Goal: Transaction & Acquisition: Download file/media

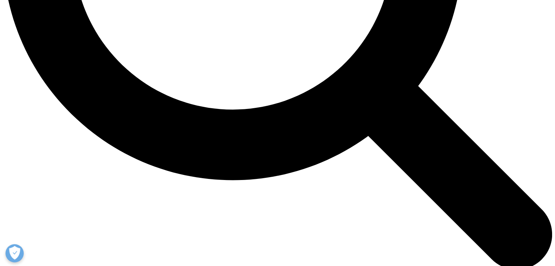
scroll to position [985, 0]
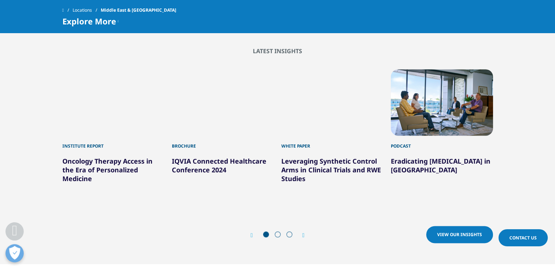
click at [302, 232] on div "Next" at bounding box center [299, 235] width 9 height 7
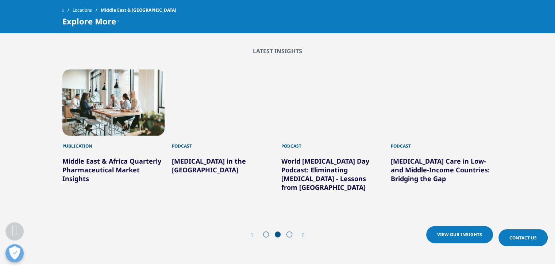
click at [302, 232] on div "Next" at bounding box center [299, 235] width 9 height 7
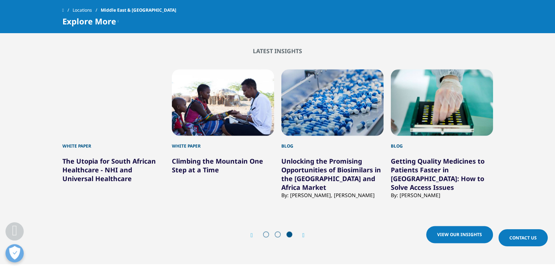
click at [306, 224] on div "Prev View our Insights Next View our Insights" at bounding box center [277, 235] width 430 height 22
click at [303, 233] on icon "Next slide" at bounding box center [303, 236] width 2 height 6
click at [252, 233] on icon "Previous slide" at bounding box center [252, 236] width 2 height 6
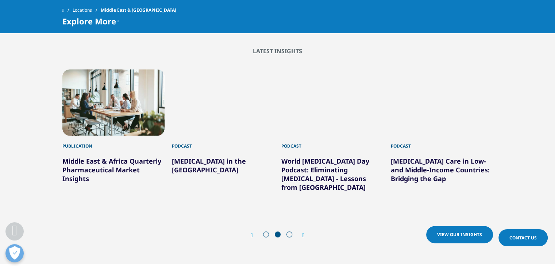
click at [306, 224] on div "Prev View our Insights Next View our Insights" at bounding box center [277, 235] width 430 height 22
click at [303, 233] on icon "Next slide" at bounding box center [303, 236] width 2 height 6
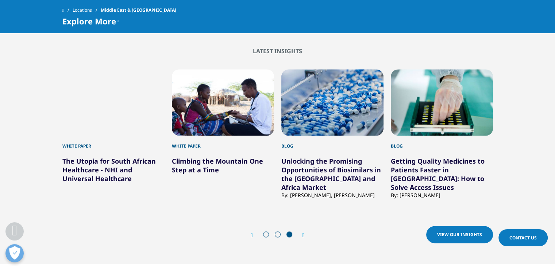
click at [100, 157] on link "The Utopia for South African Healthcare - NHI and Universal Healthcare" at bounding box center [108, 170] width 93 height 26
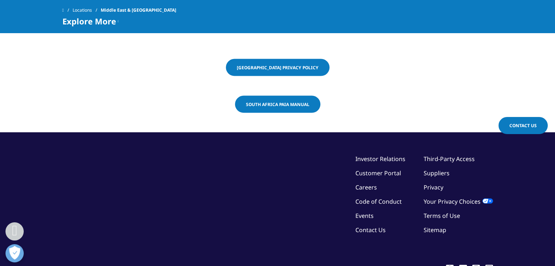
scroll to position [1406, 0]
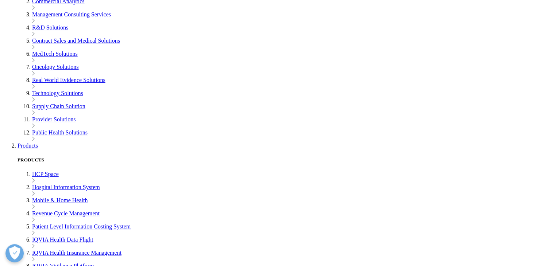
scroll to position [255, 0]
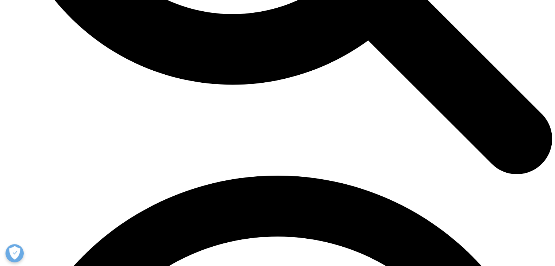
scroll to position [932, 0]
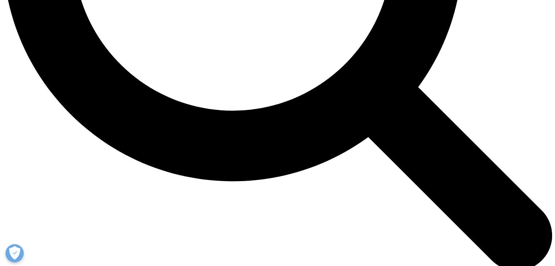
scroll to position [985, 0]
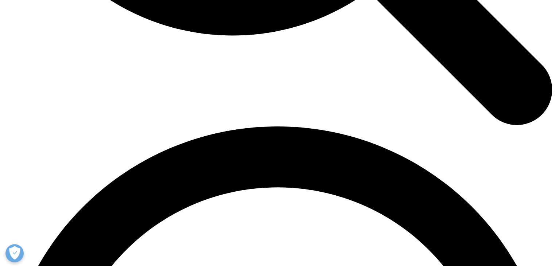
drag, startPoint x: 452, startPoint y: 204, endPoint x: 419, endPoint y: 155, distance: 58.8
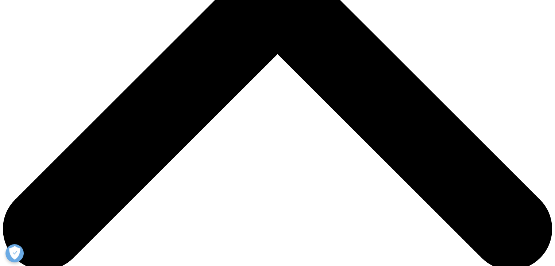
scroll to position [292, 0]
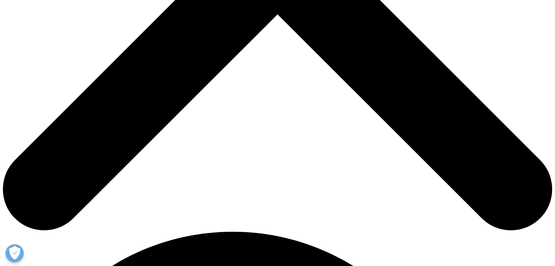
scroll to position [365, 0]
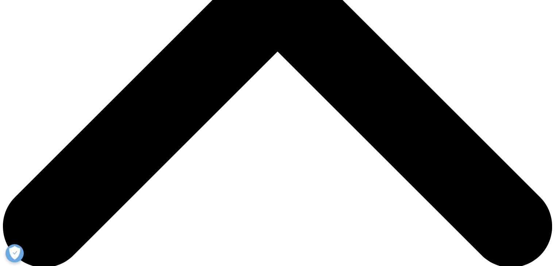
scroll to position [292, 0]
